Goal: Task Accomplishment & Management: Use online tool/utility

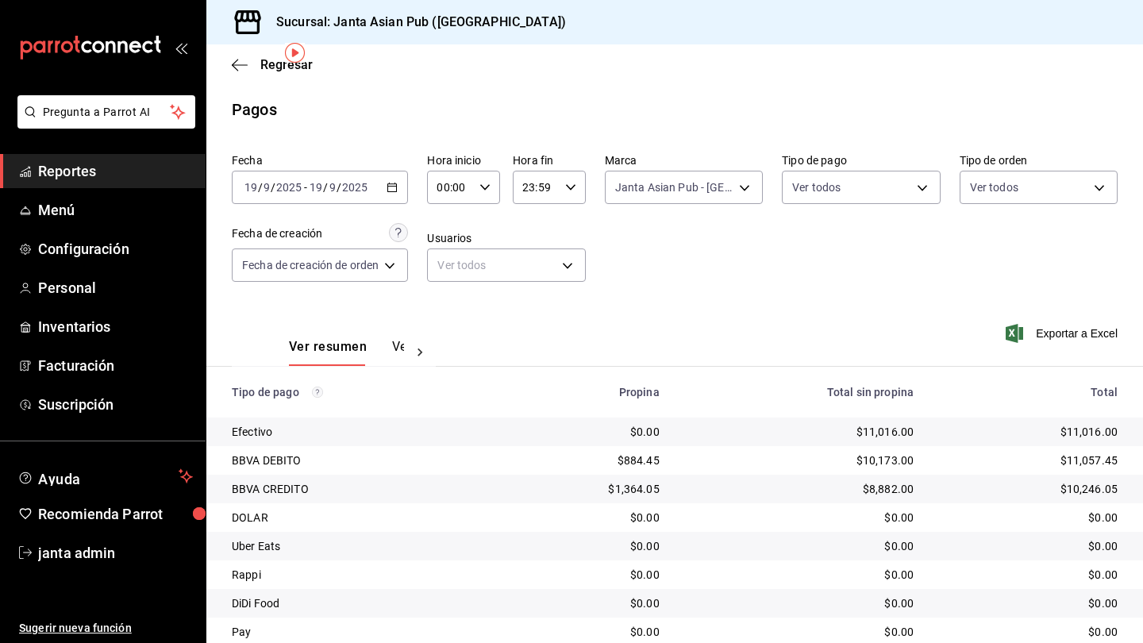
scroll to position [57, 0]
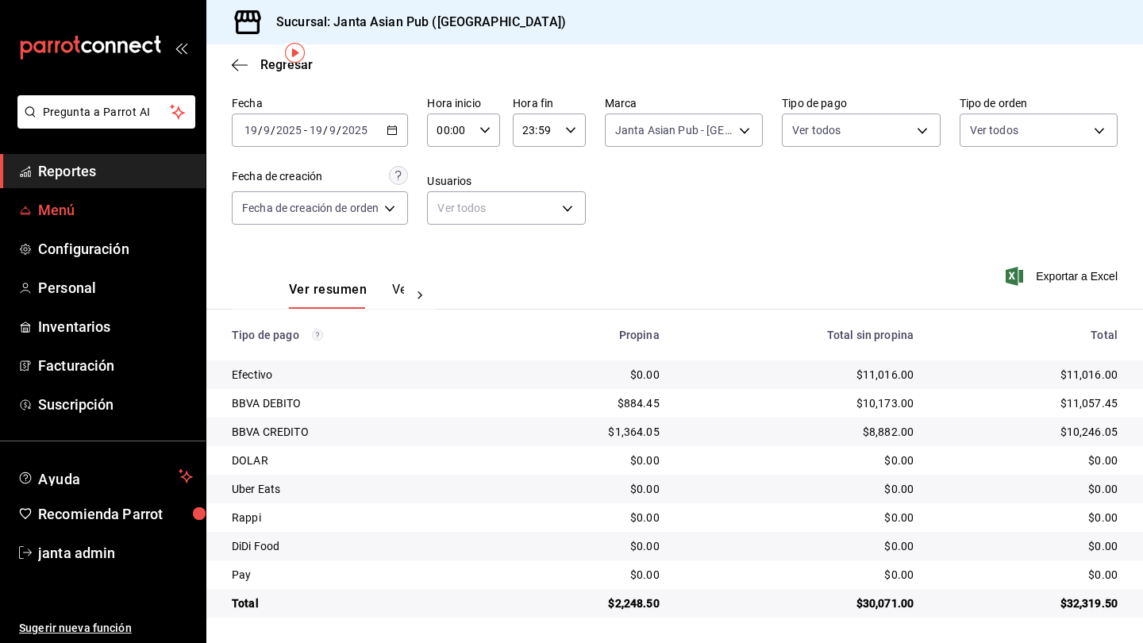
click at [76, 205] on span "Menú" at bounding box center [115, 209] width 155 height 21
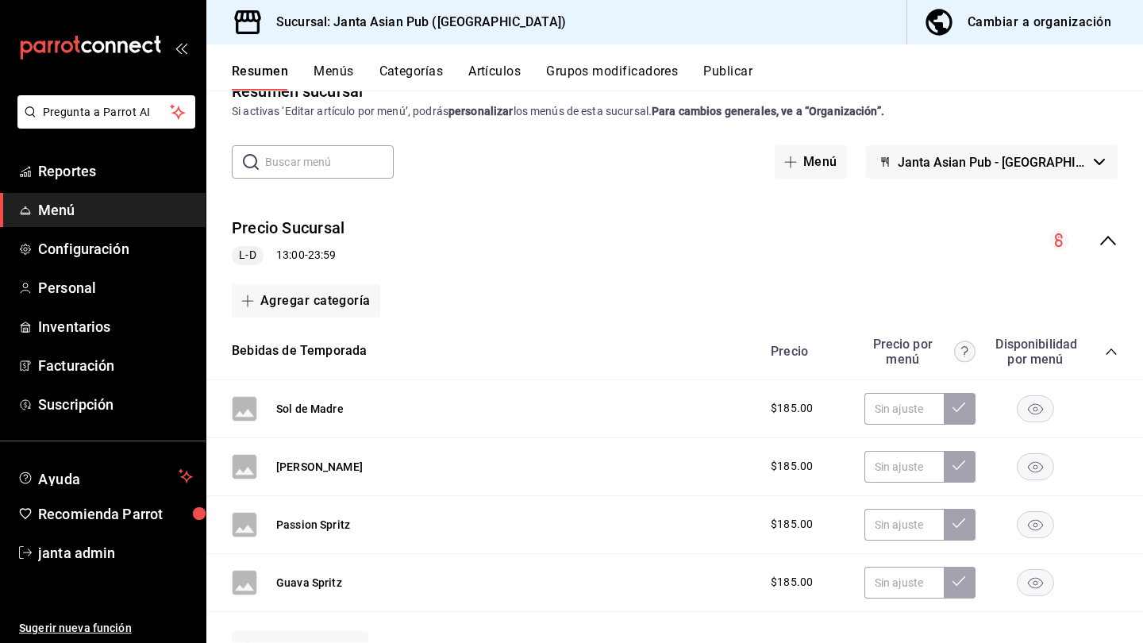
scroll to position [46, 0]
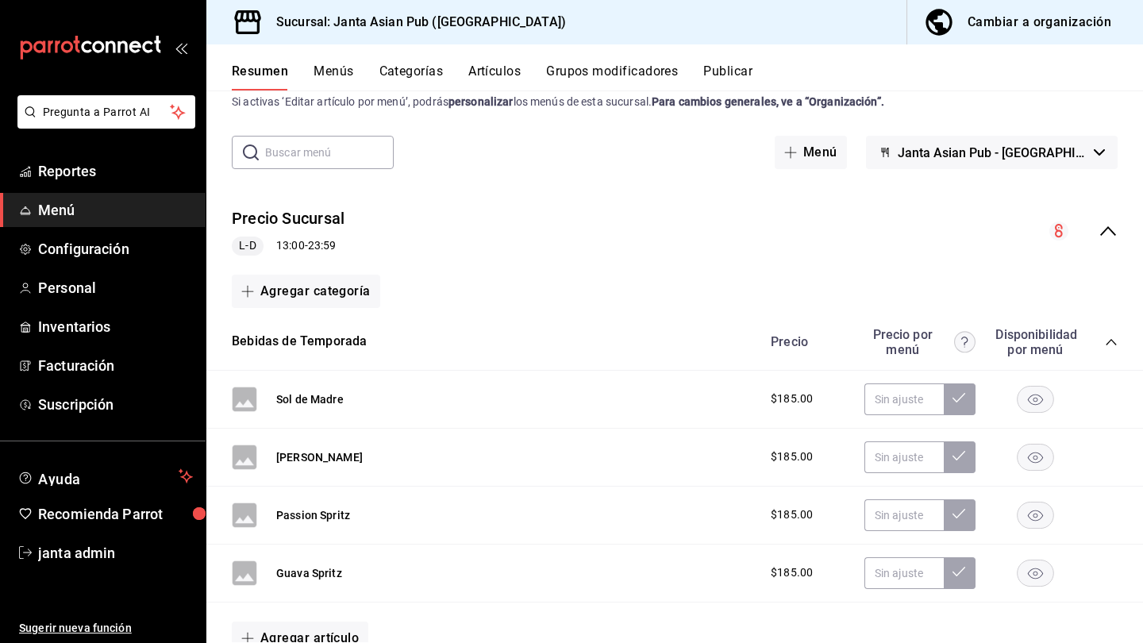
click at [1042, 17] on div "Cambiar a organización" at bounding box center [1039, 22] width 144 height 22
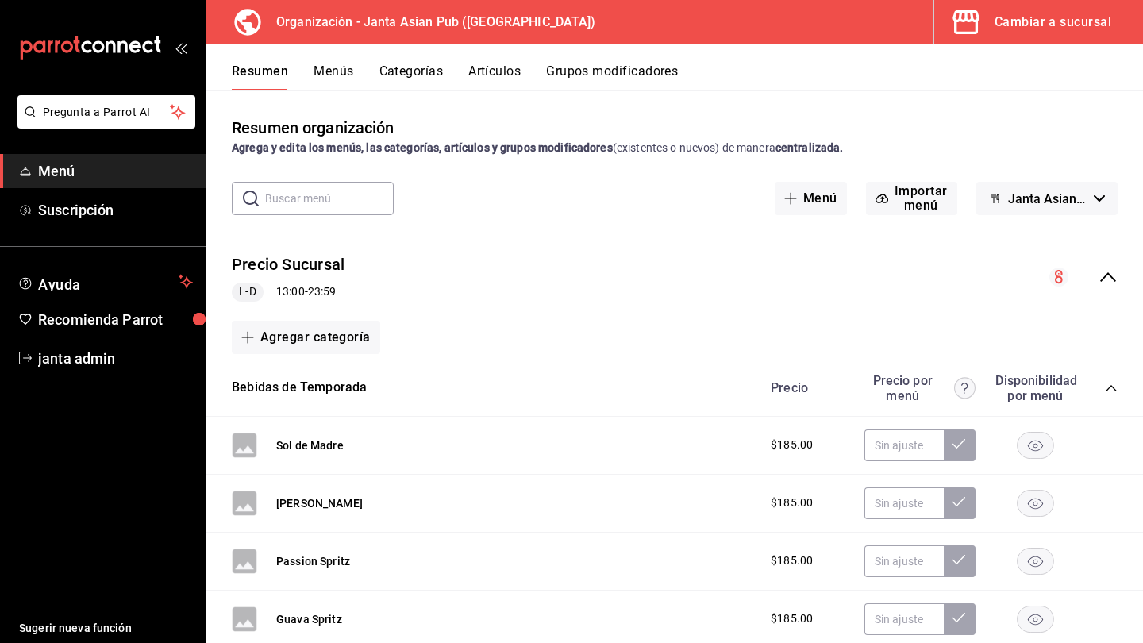
click at [408, 71] on button "Categorías" at bounding box center [411, 76] width 64 height 27
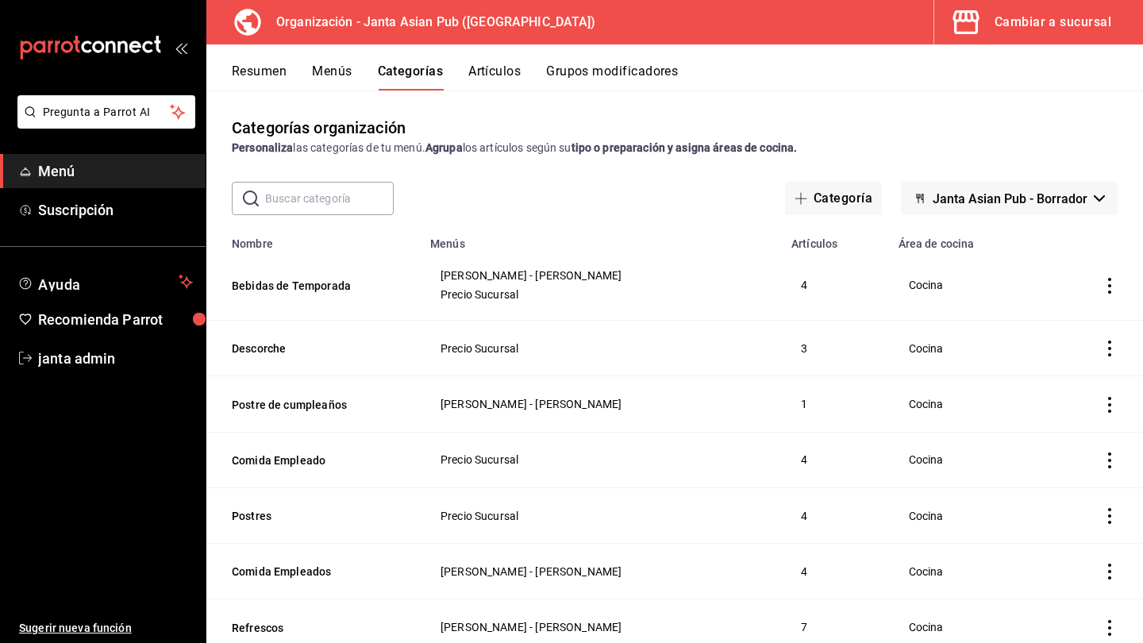
click at [344, 77] on button "Menús" at bounding box center [332, 76] width 40 height 27
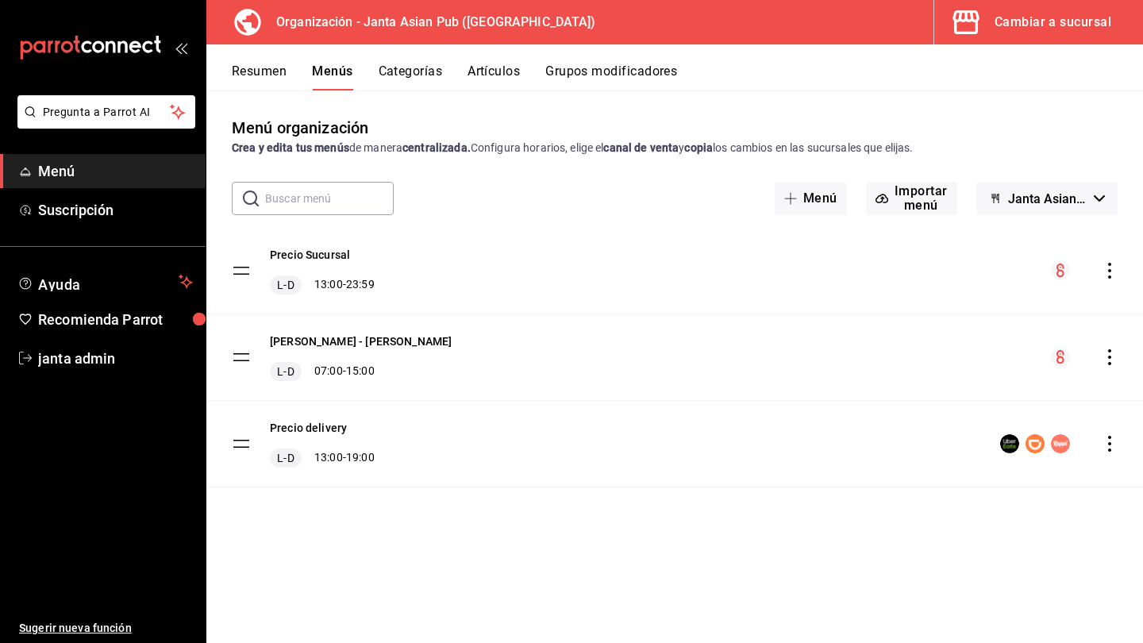
click at [413, 72] on button "Categorías" at bounding box center [411, 76] width 64 height 27
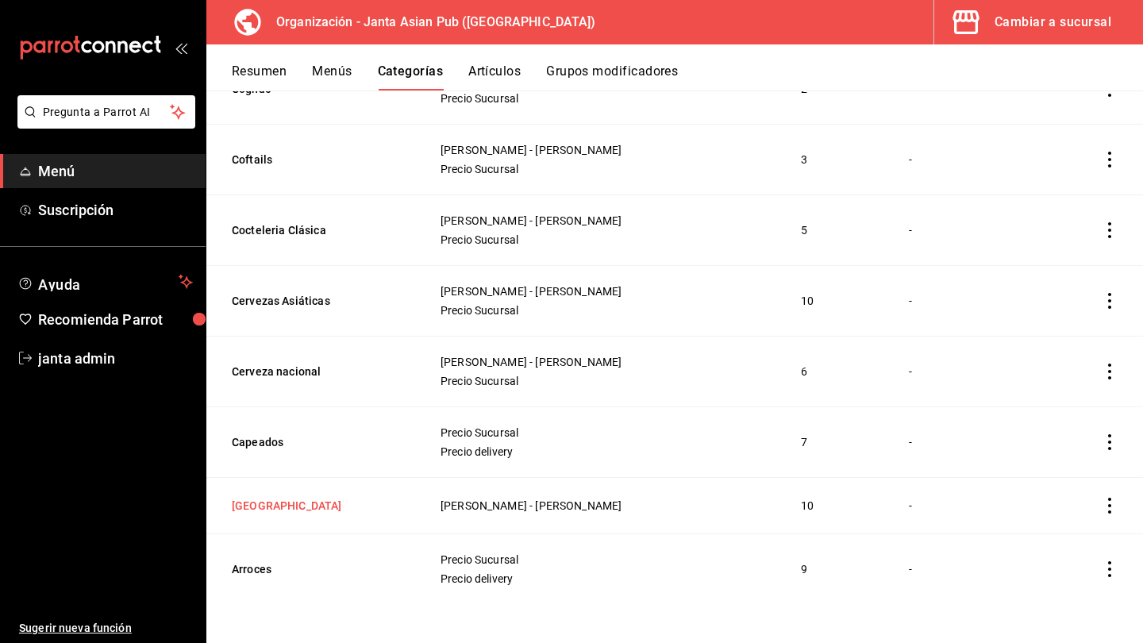
scroll to position [2923, 0]
click at [456, 511] on span "[PERSON_NAME] - [PERSON_NAME]" at bounding box center [600, 505] width 321 height 11
click at [240, 510] on button "[GEOGRAPHIC_DATA]" at bounding box center [311, 506] width 159 height 16
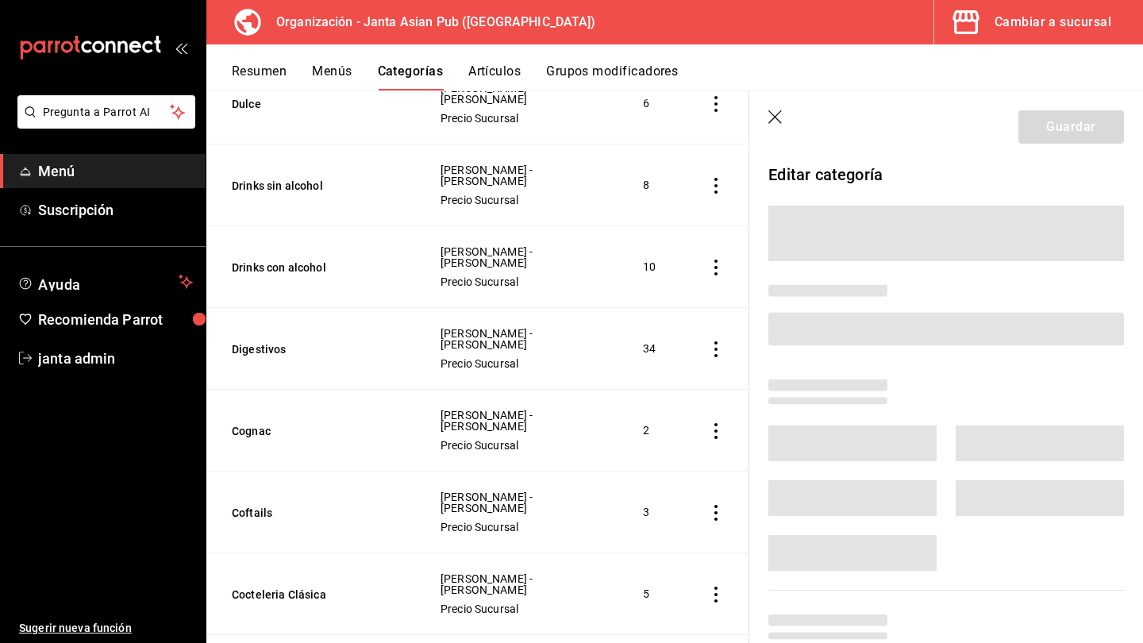
scroll to position [2921, 0]
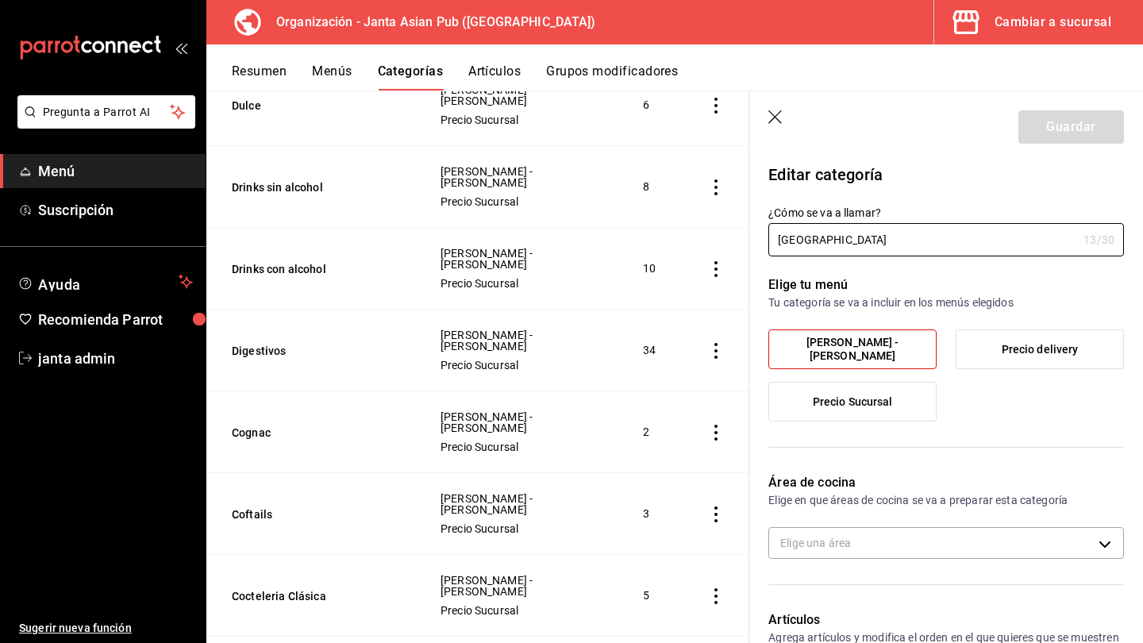
click at [889, 407] on span "Precio Sucursal" at bounding box center [853, 401] width 80 height 13
click at [0, 0] on input "Precio Sucursal" at bounding box center [0, 0] width 0 height 0
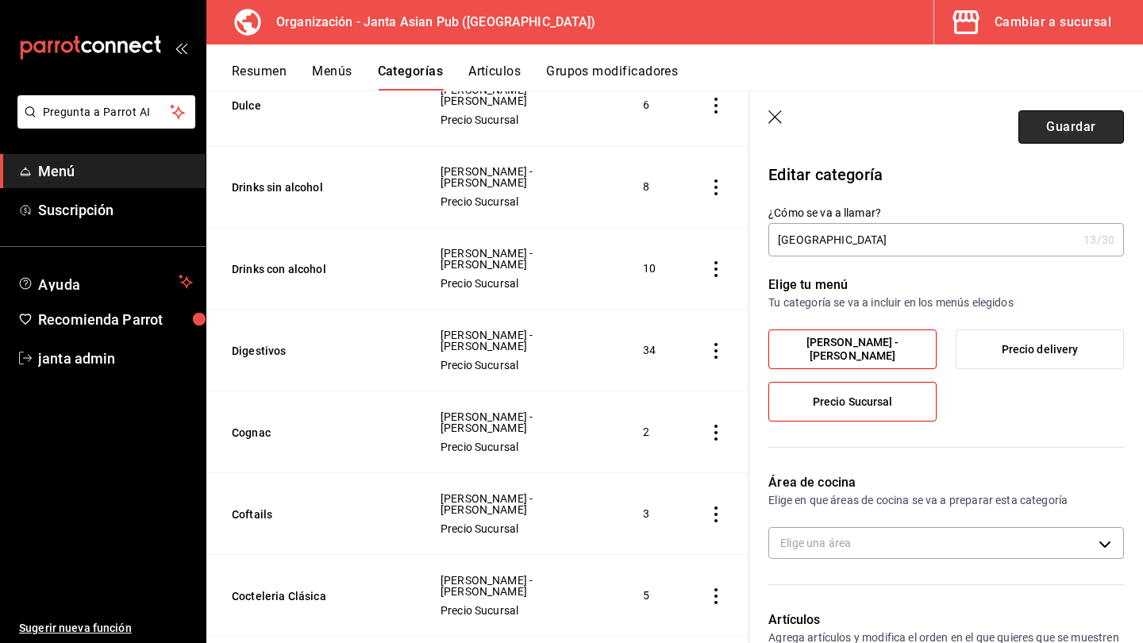
click at [1094, 129] on button "Guardar" at bounding box center [1071, 126] width 106 height 33
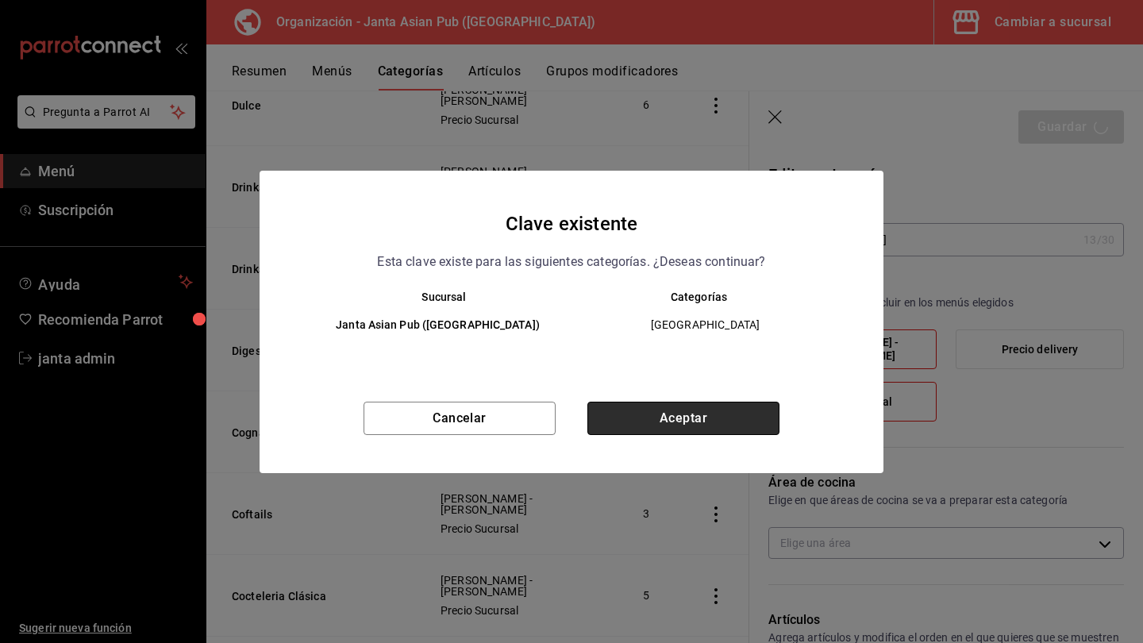
click at [691, 424] on button "Aceptar" at bounding box center [683, 418] width 192 height 33
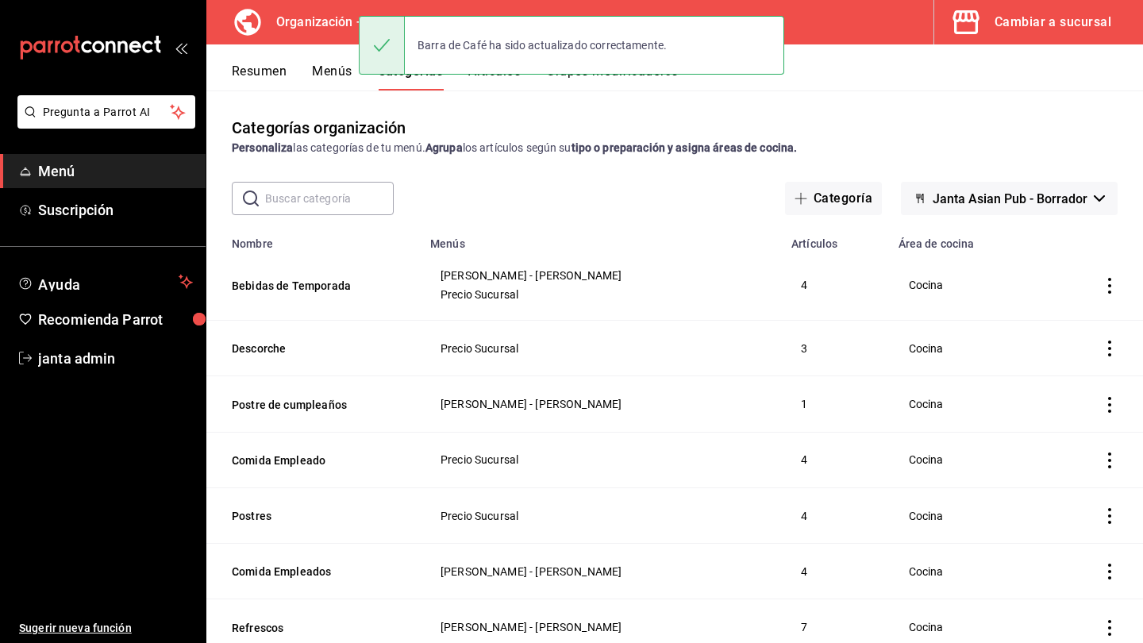
click at [337, 74] on button "Menús" at bounding box center [332, 76] width 40 height 27
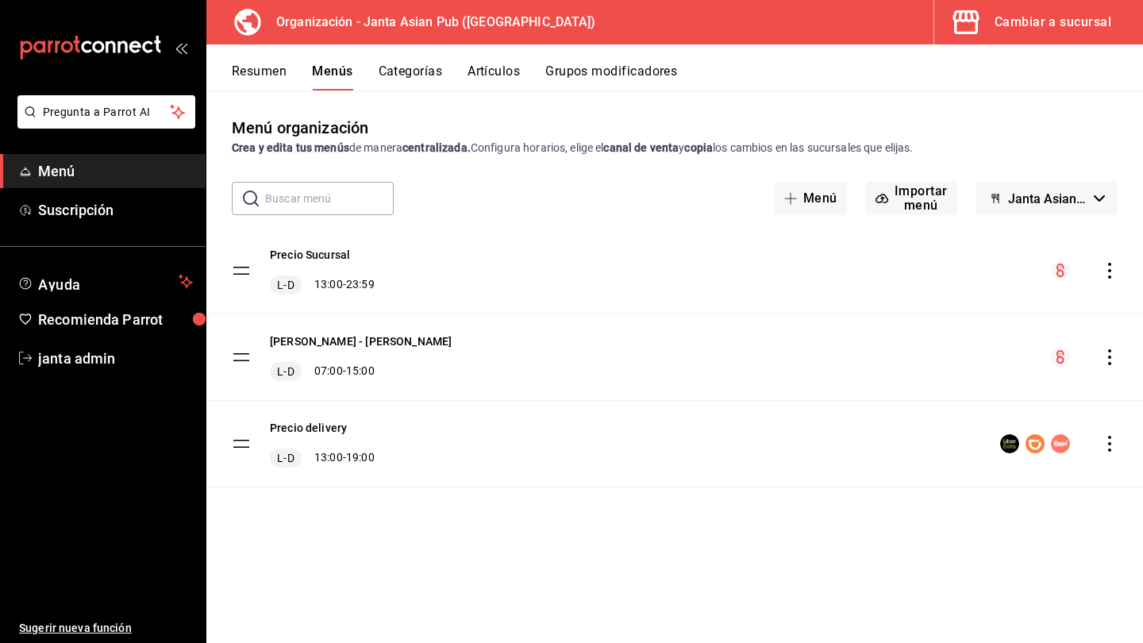
click at [1110, 265] on icon "actions" at bounding box center [1109, 271] width 3 height 16
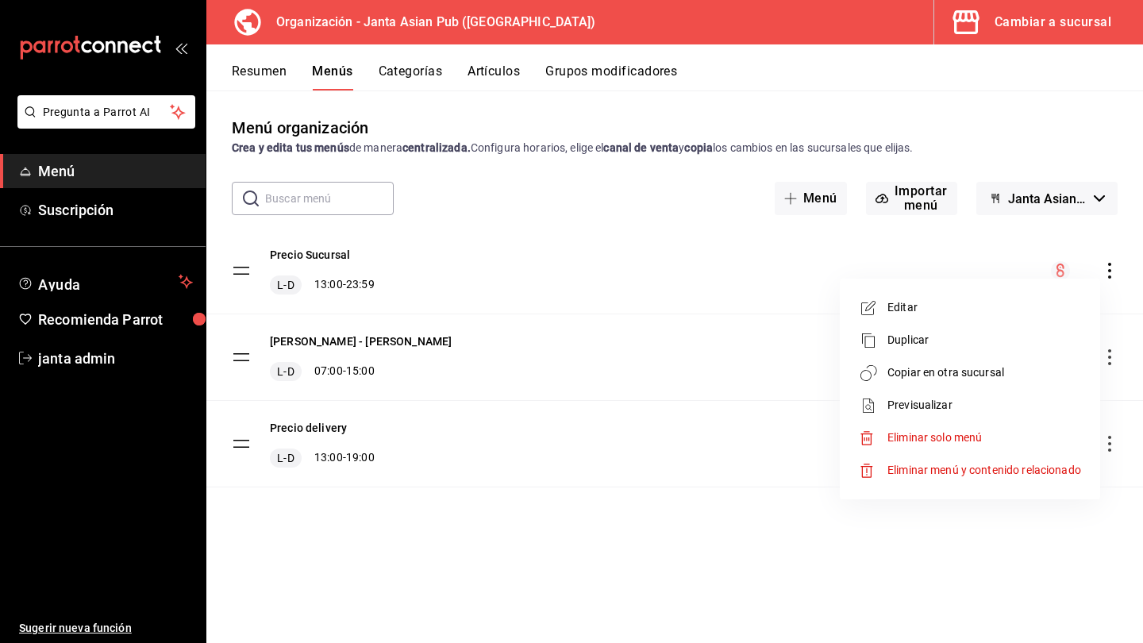
click at [944, 370] on span "Copiar en otra sucursal" at bounding box center [984, 372] width 194 height 17
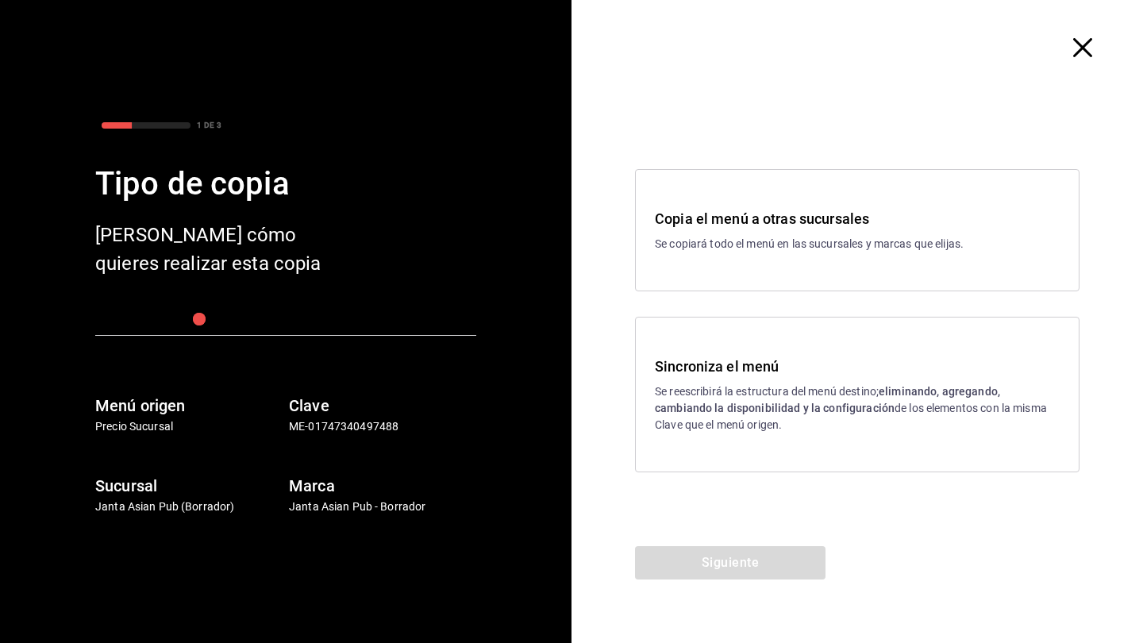
click at [774, 420] on p "Se reescribirá la estructura del menú destino; eliminando, agregando, cambiando…" at bounding box center [857, 408] width 405 height 50
click at [753, 575] on button "Siguiente" at bounding box center [730, 562] width 190 height 33
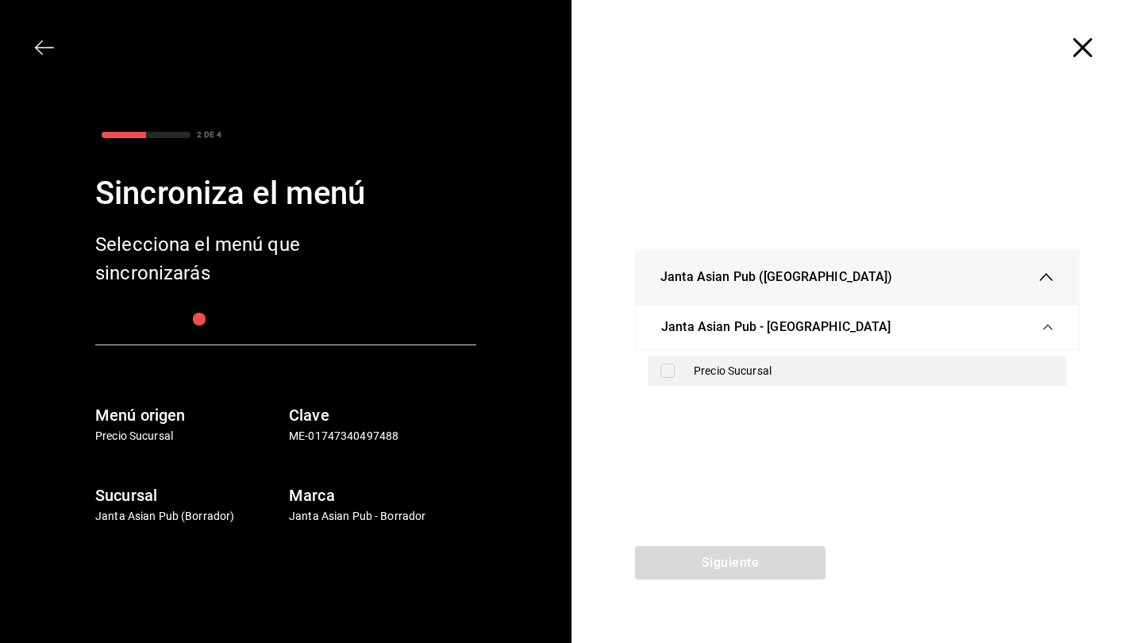
click at [661, 371] on input "checkbox" at bounding box center [667, 370] width 14 height 14
checkbox input "true"
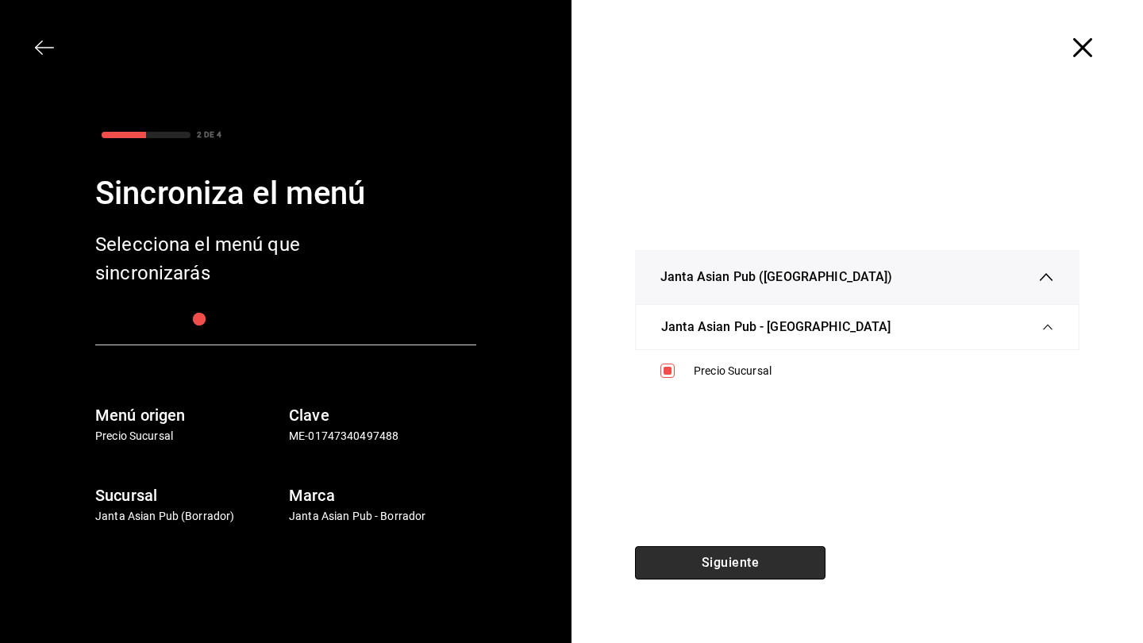
click at [689, 562] on button "Siguiente" at bounding box center [730, 562] width 190 height 33
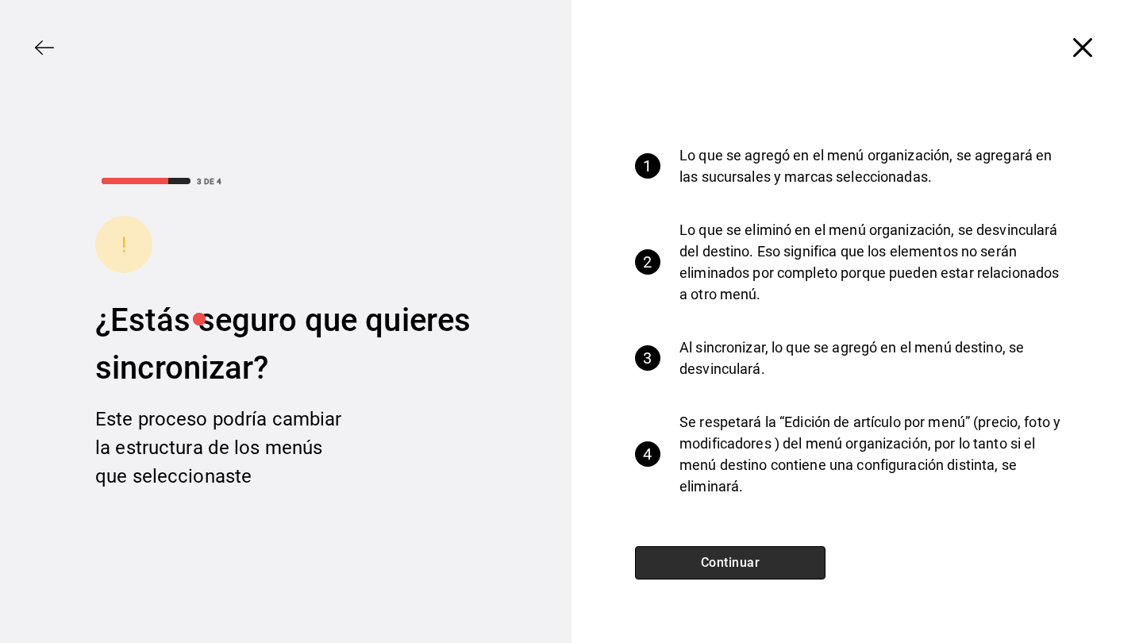
click at [685, 556] on button "Continuar" at bounding box center [730, 562] width 190 height 33
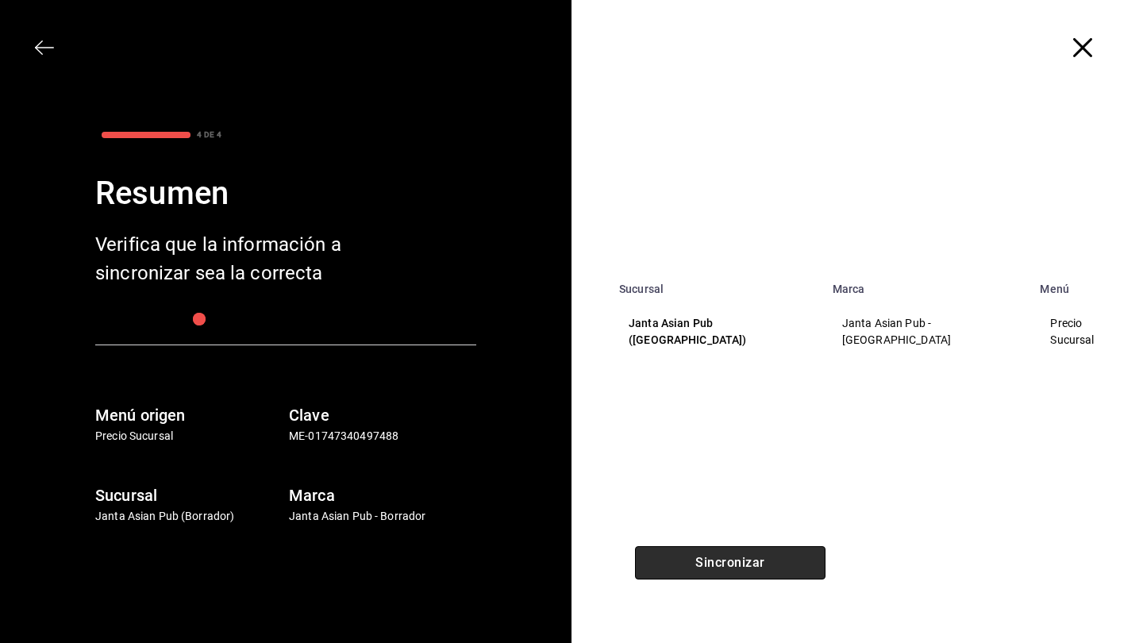
click at [685, 556] on button "Sincronizar" at bounding box center [730, 562] width 190 height 33
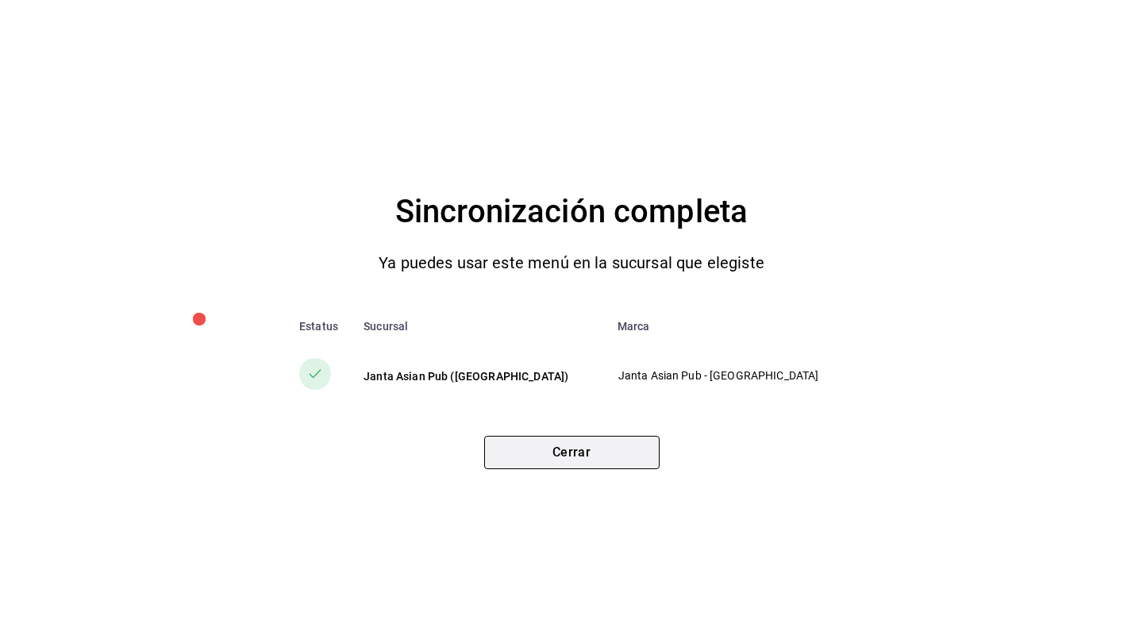
click at [647, 453] on button "Cerrar" at bounding box center [571, 452] width 175 height 33
